Goal: Task Accomplishment & Management: Complete application form

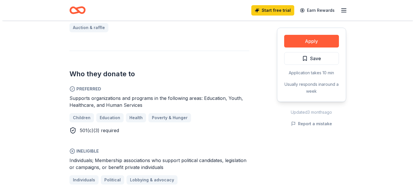
scroll to position [269, 0]
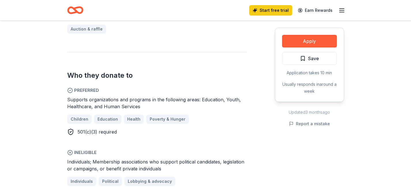
click at [304, 43] on button "Apply" at bounding box center [309, 41] width 55 height 13
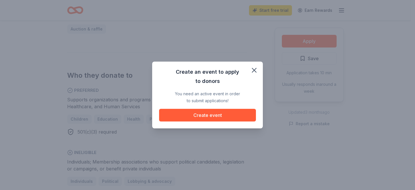
click at [229, 116] on button "Create event" at bounding box center [207, 115] width 97 height 13
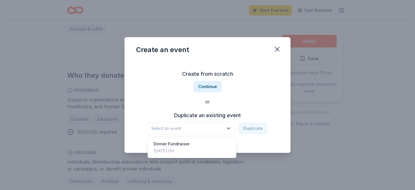
click at [181, 130] on span "Select an event" at bounding box center [187, 128] width 72 height 7
click at [207, 86] on button "Continue" at bounding box center [208, 87] width 28 height 12
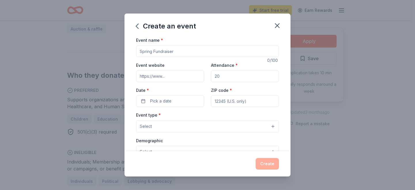
click at [175, 53] on input "Event name *" at bounding box center [207, 52] width 143 height 12
type input "Fall Festival/Adoption Event"
drag, startPoint x: 0, startPoint y: 0, endPoint x: 225, endPoint y: 76, distance: 237.6
click at [225, 76] on input "Attendance *" at bounding box center [245, 77] width 68 height 12
type input "6"
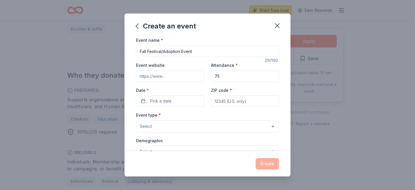
type input "75"
click at [161, 102] on span "Pick a date" at bounding box center [160, 101] width 21 height 7
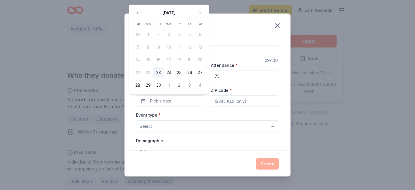
click at [202, 12] on button "Go to next month" at bounding box center [200, 13] width 8 height 8
click at [200, 46] on button "11" at bounding box center [200, 47] width 10 height 10
click at [236, 103] on input "ZIP code *" at bounding box center [245, 101] width 68 height 12
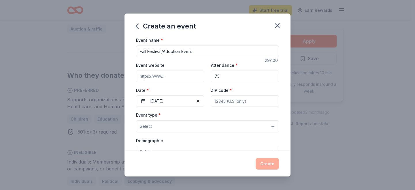
type input "43512"
type input "[STREET_ADDRESS]"
click at [180, 129] on button "Select" at bounding box center [207, 126] width 143 height 12
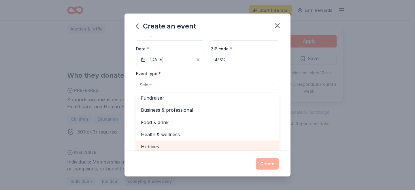
scroll to position [0, 0]
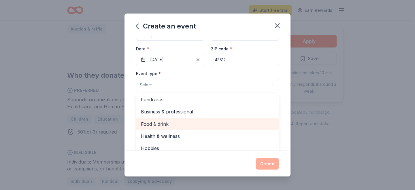
click at [153, 99] on span "Fundraiser" at bounding box center [207, 99] width 133 height 7
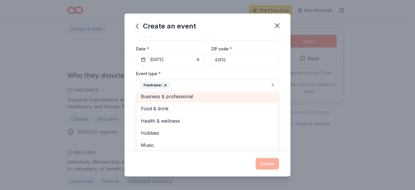
scroll to position [7, 0]
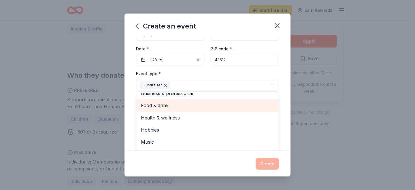
click at [253, 73] on div "Event type * Fundraiser Business & professional Food & drink Health & wellness …" at bounding box center [207, 81] width 143 height 22
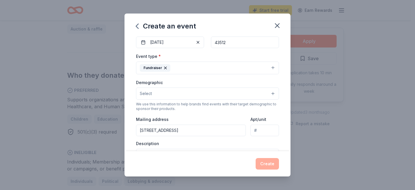
scroll to position [77, 0]
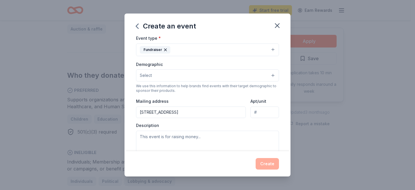
click at [208, 76] on button "Select" at bounding box center [207, 75] width 143 height 12
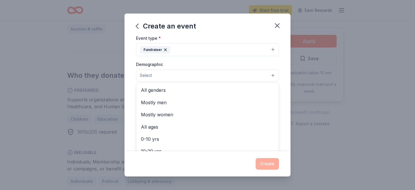
click at [154, 91] on span "All genders" at bounding box center [207, 89] width 133 height 7
click at [282, 75] on div "Event name * Fall Festival/Adoption Event 29 /100 Event website Attendance * 75…" at bounding box center [208, 94] width 166 height 114
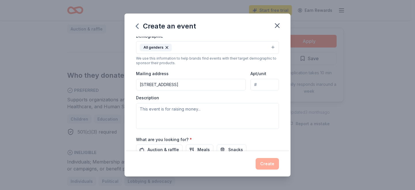
scroll to position [109, 0]
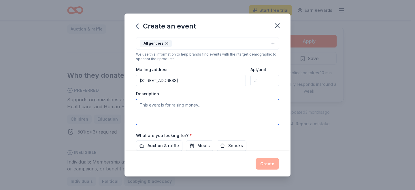
click at [165, 109] on textarea at bounding box center [207, 112] width 143 height 26
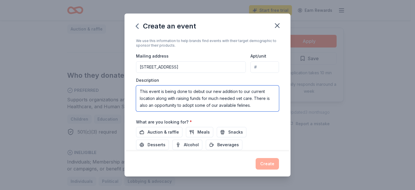
scroll to position [162, 0]
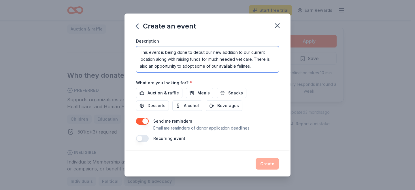
type textarea "This event is being done to debut our new addition to our current location alon…"
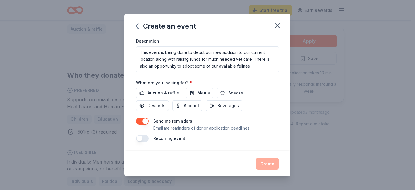
click at [161, 92] on span "Auction & raffle" at bounding box center [163, 93] width 31 height 7
click at [268, 165] on button "Create" at bounding box center [267, 164] width 23 height 12
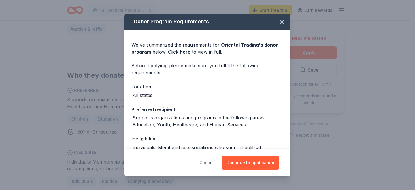
click at [251, 163] on button "Continue to application" at bounding box center [250, 163] width 57 height 14
